Goal: Information Seeking & Learning: Check status

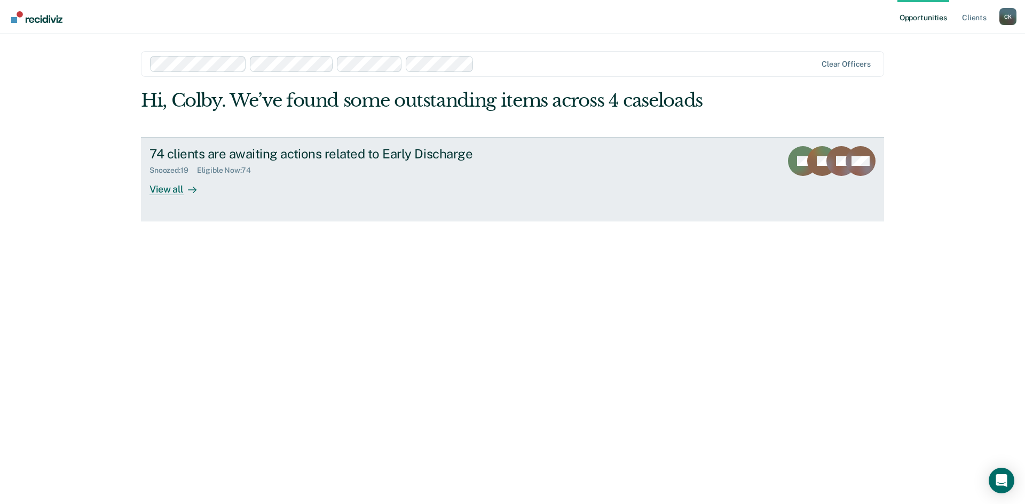
click at [169, 191] on div "View all" at bounding box center [179, 185] width 60 height 21
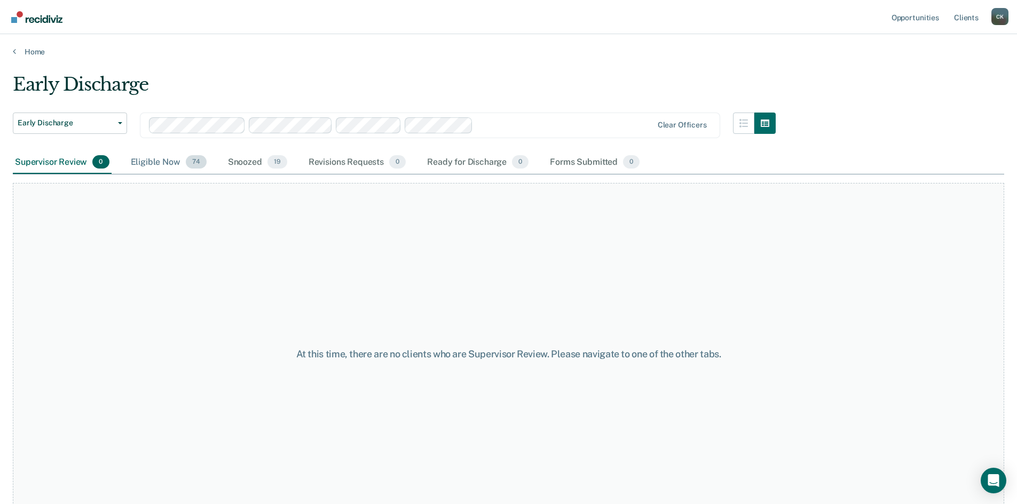
click at [157, 162] on div "Eligible Now 74" at bounding box center [169, 162] width 80 height 23
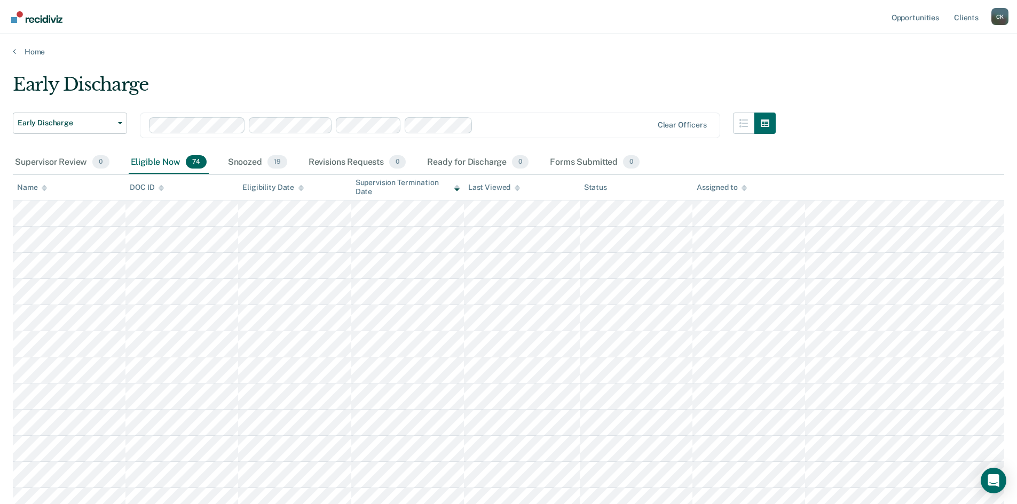
click at [47, 185] on icon at bounding box center [44, 188] width 5 height 7
click at [45, 188] on icon at bounding box center [44, 188] width 5 height 7
click at [160, 187] on icon at bounding box center [160, 186] width 5 height 3
click at [43, 189] on icon at bounding box center [44, 189] width 5 height 3
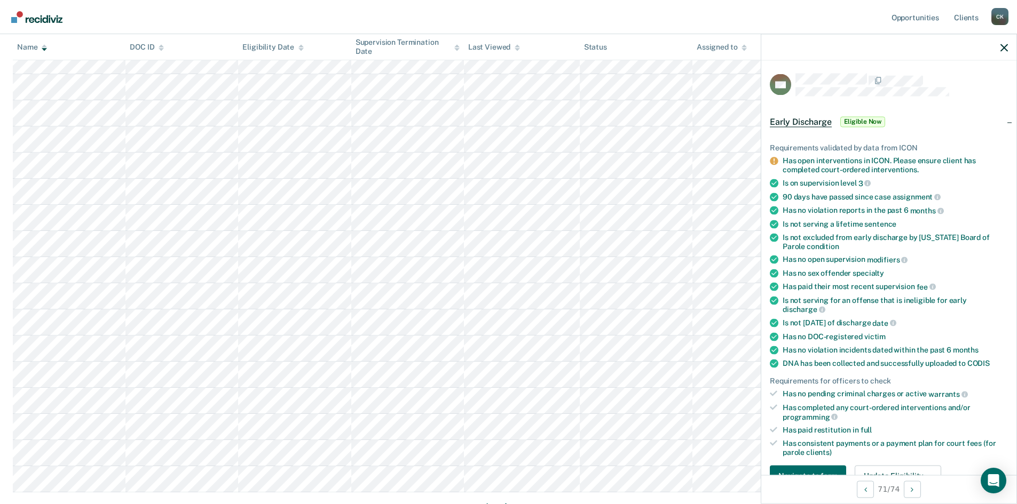
scroll to position [587, 0]
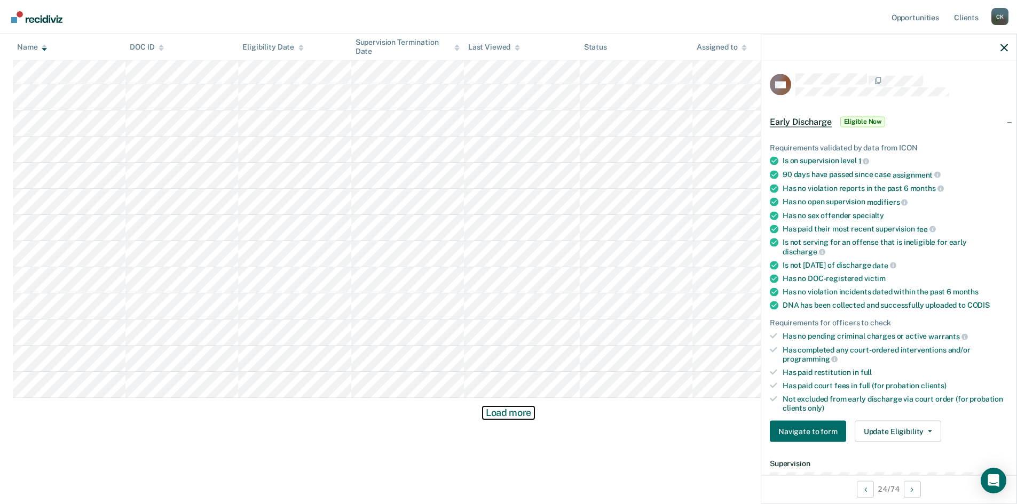
click at [497, 415] on button "Load more" at bounding box center [508, 413] width 52 height 13
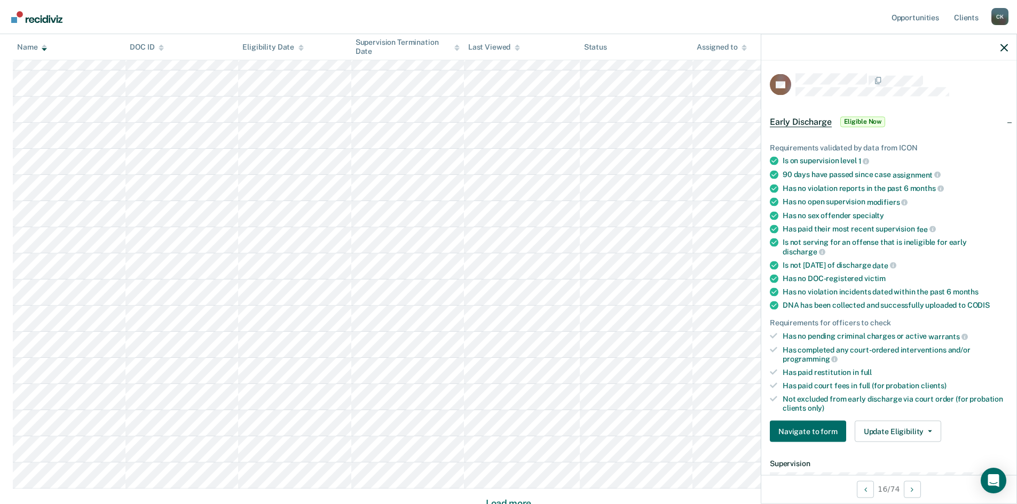
scroll to position [1381, 0]
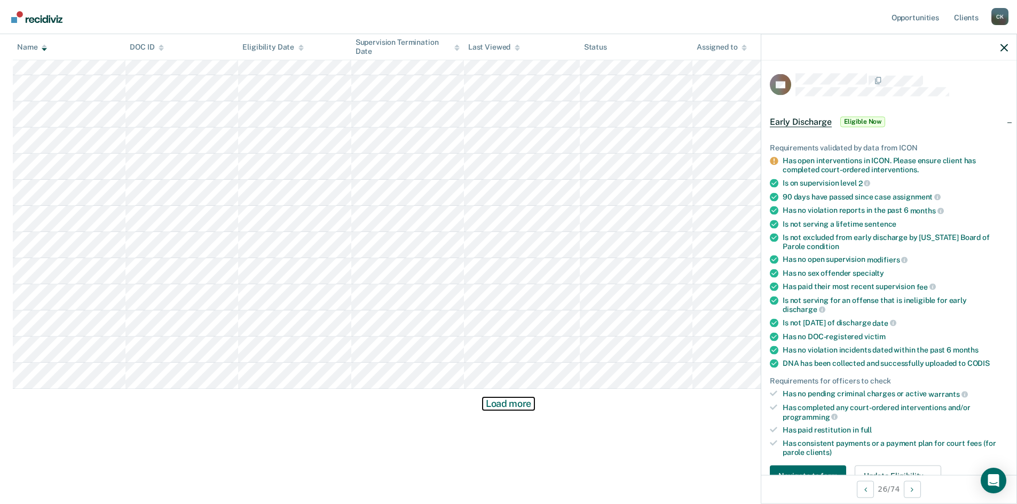
click at [500, 407] on button "Load more" at bounding box center [508, 404] width 52 height 13
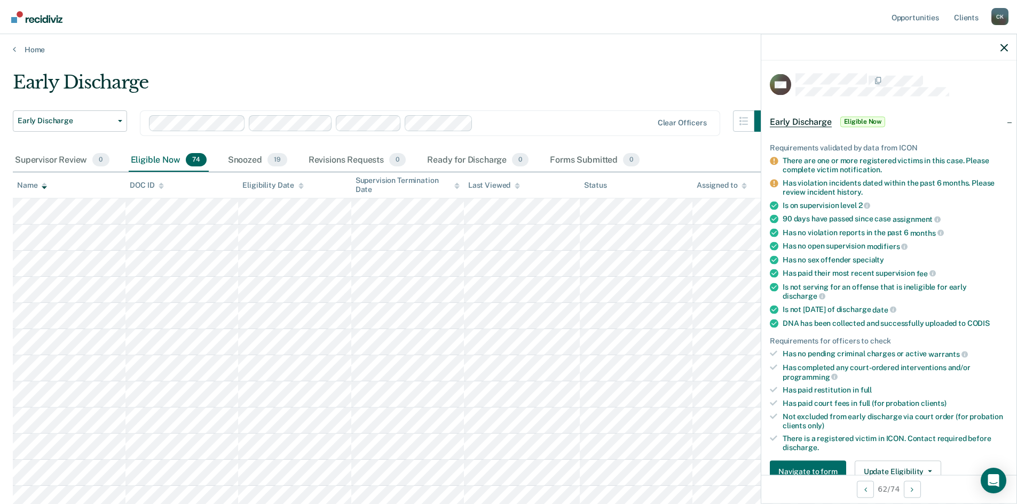
scroll to position [0, 0]
click at [357, 162] on div "Revisions Requests 0" at bounding box center [356, 162] width 101 height 23
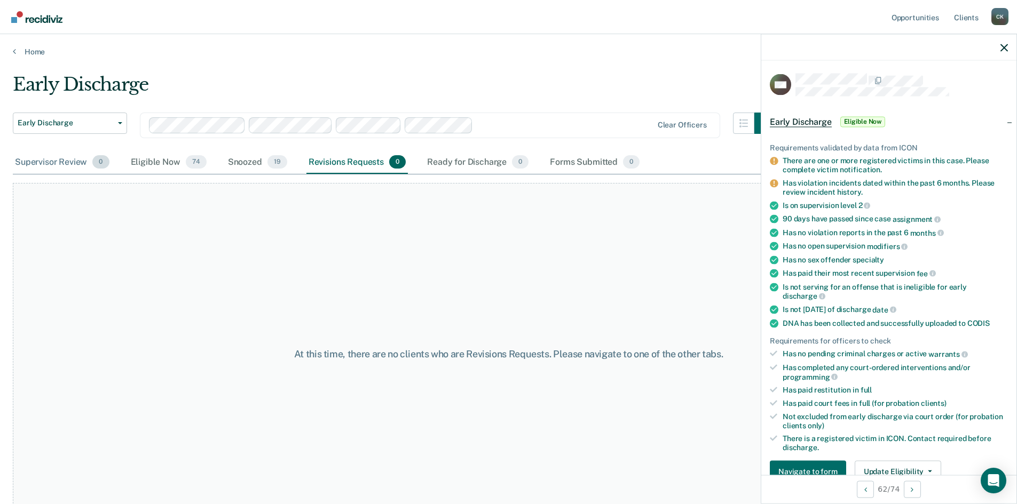
click at [50, 162] on div "Supervisor Review 0" at bounding box center [62, 162] width 99 height 23
